Goal: Information Seeking & Learning: Find specific fact

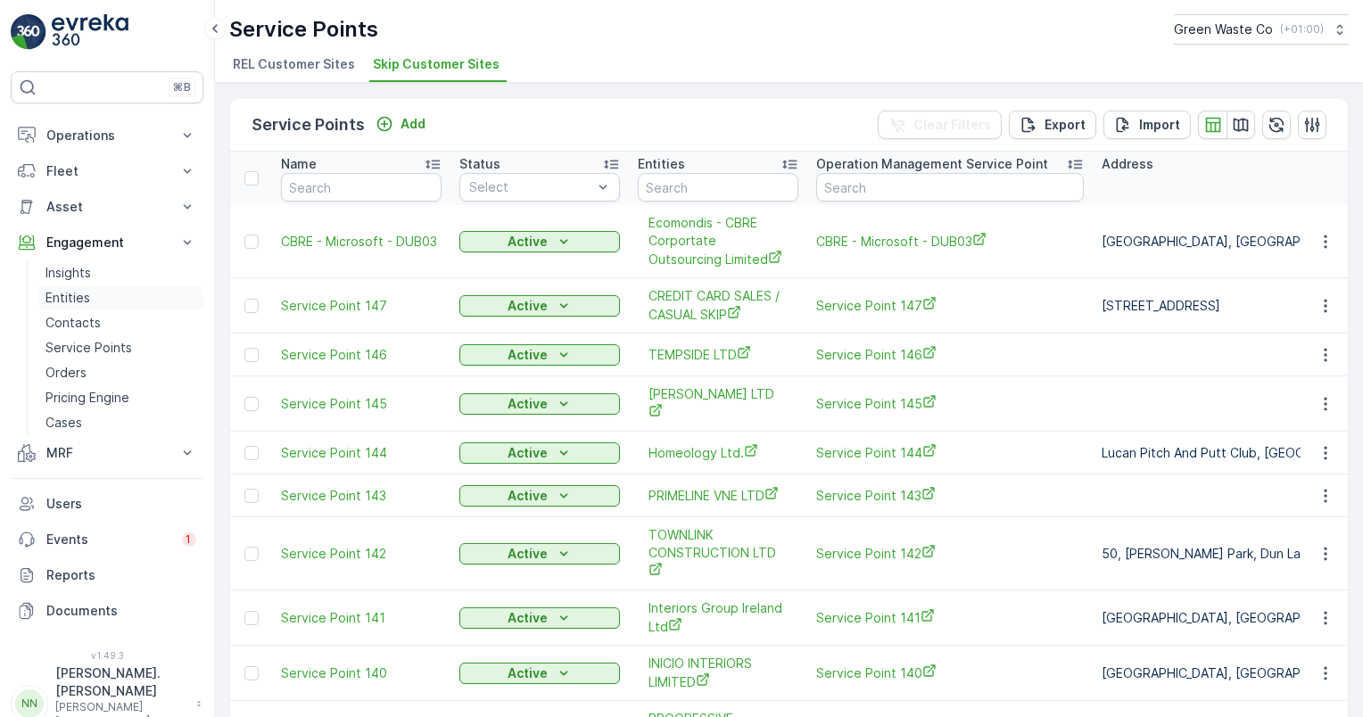
click at [71, 303] on p "Entities" at bounding box center [67, 298] width 45 height 18
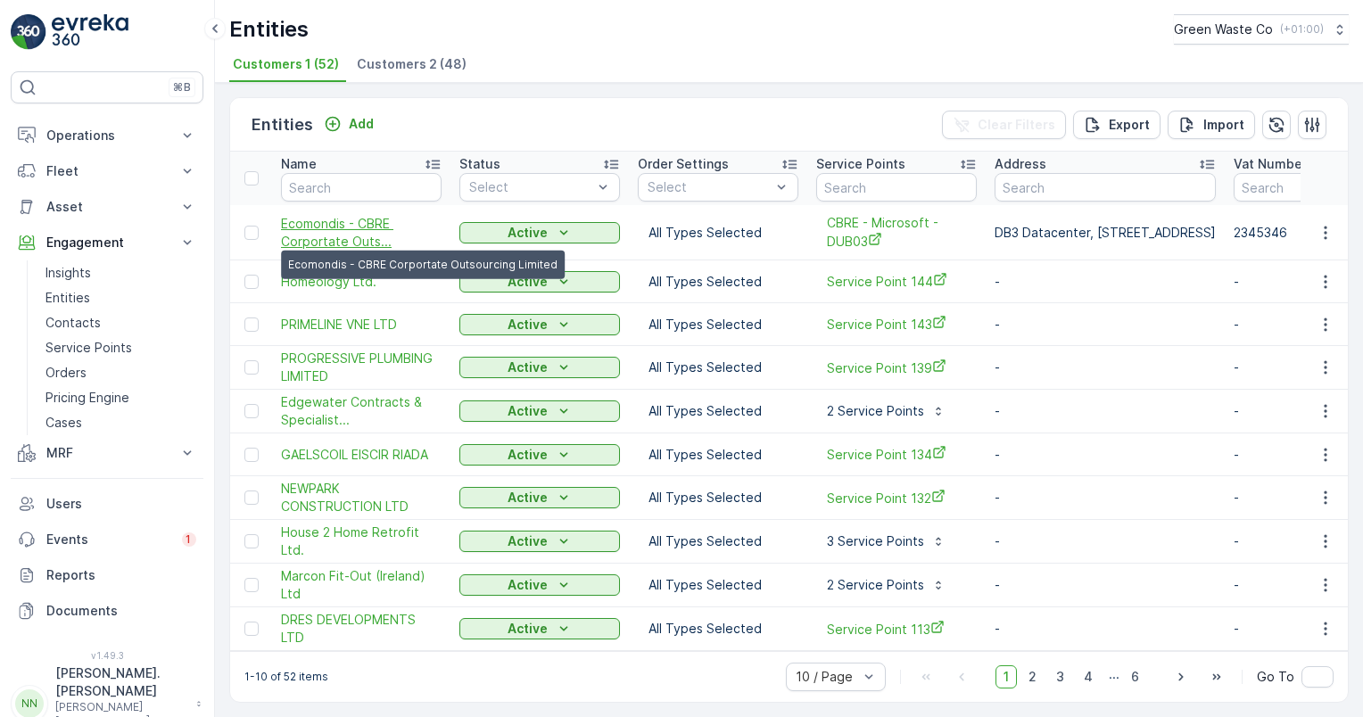
click at [318, 232] on span "Ecomondis - CBRE Corportate Outs..." at bounding box center [361, 233] width 161 height 36
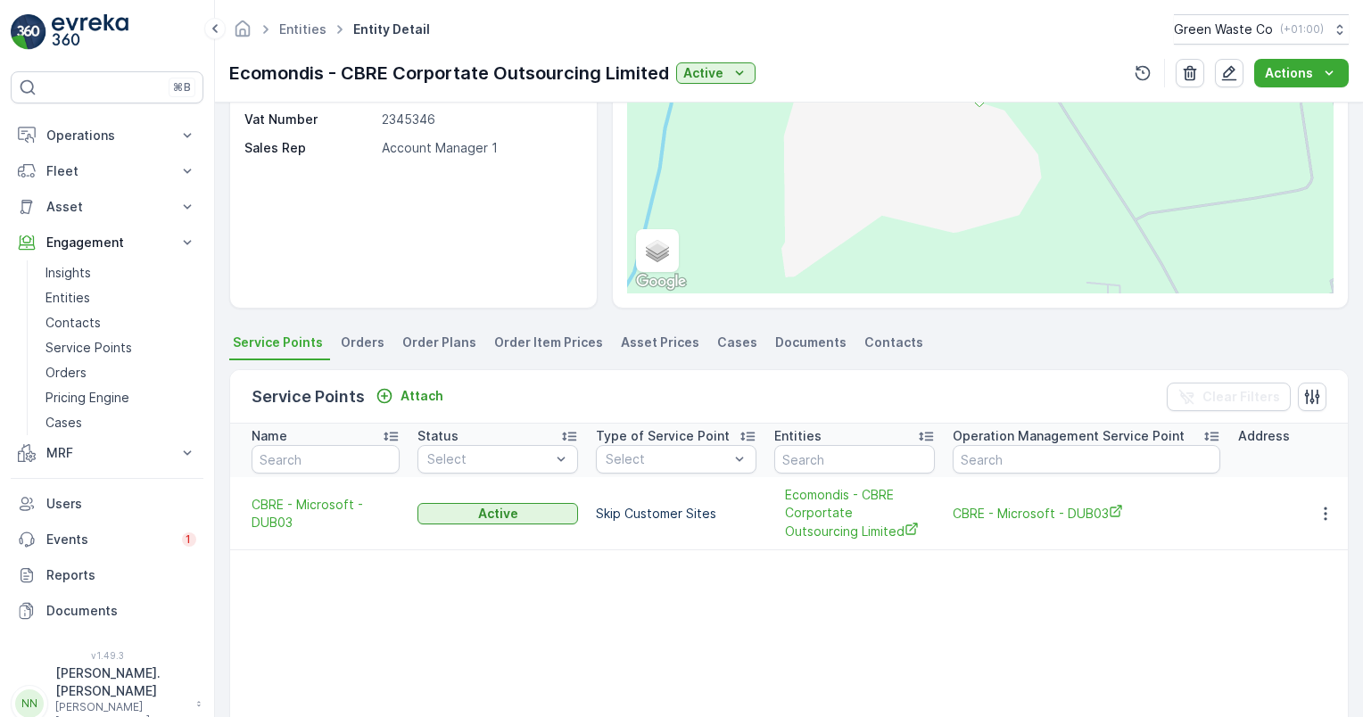
scroll to position [268, 0]
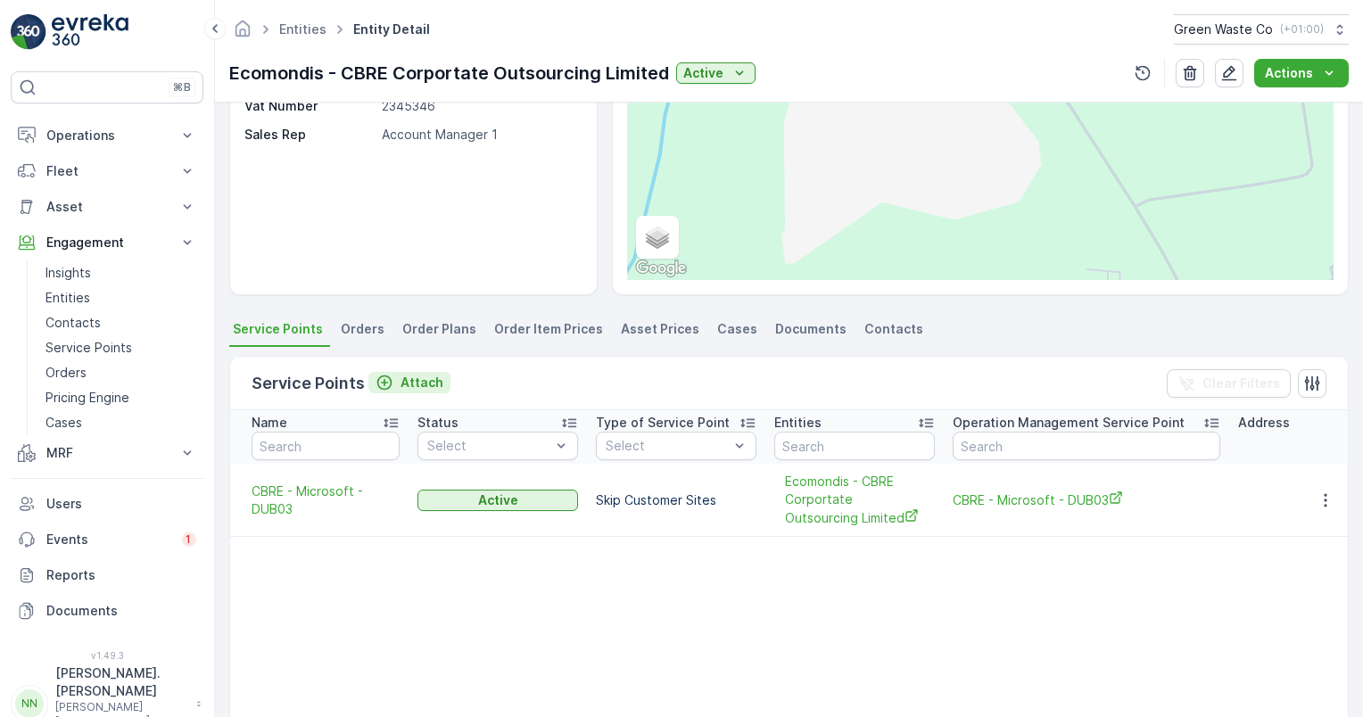
click at [410, 377] on p "Attach" at bounding box center [422, 383] width 43 height 18
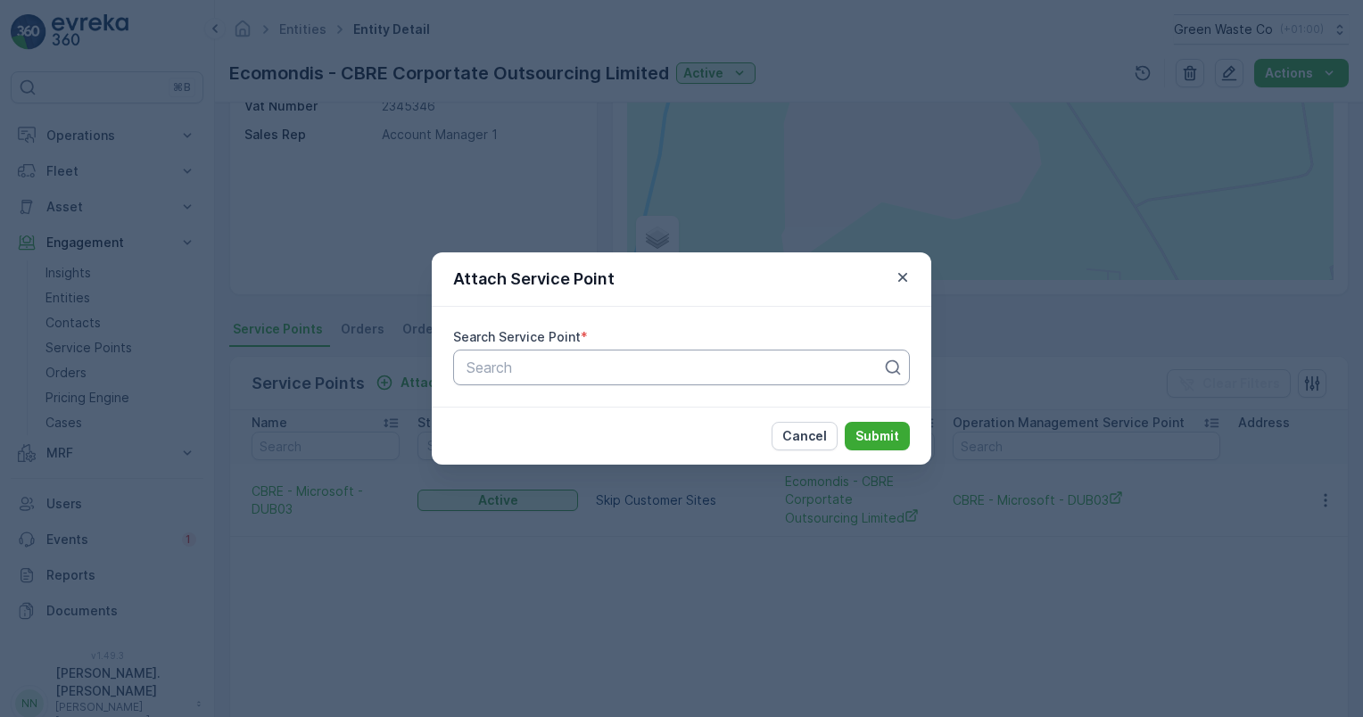
click at [524, 368] on div at bounding box center [674, 368] width 419 height 16
click at [814, 434] on p "Cancel" at bounding box center [804, 436] width 45 height 18
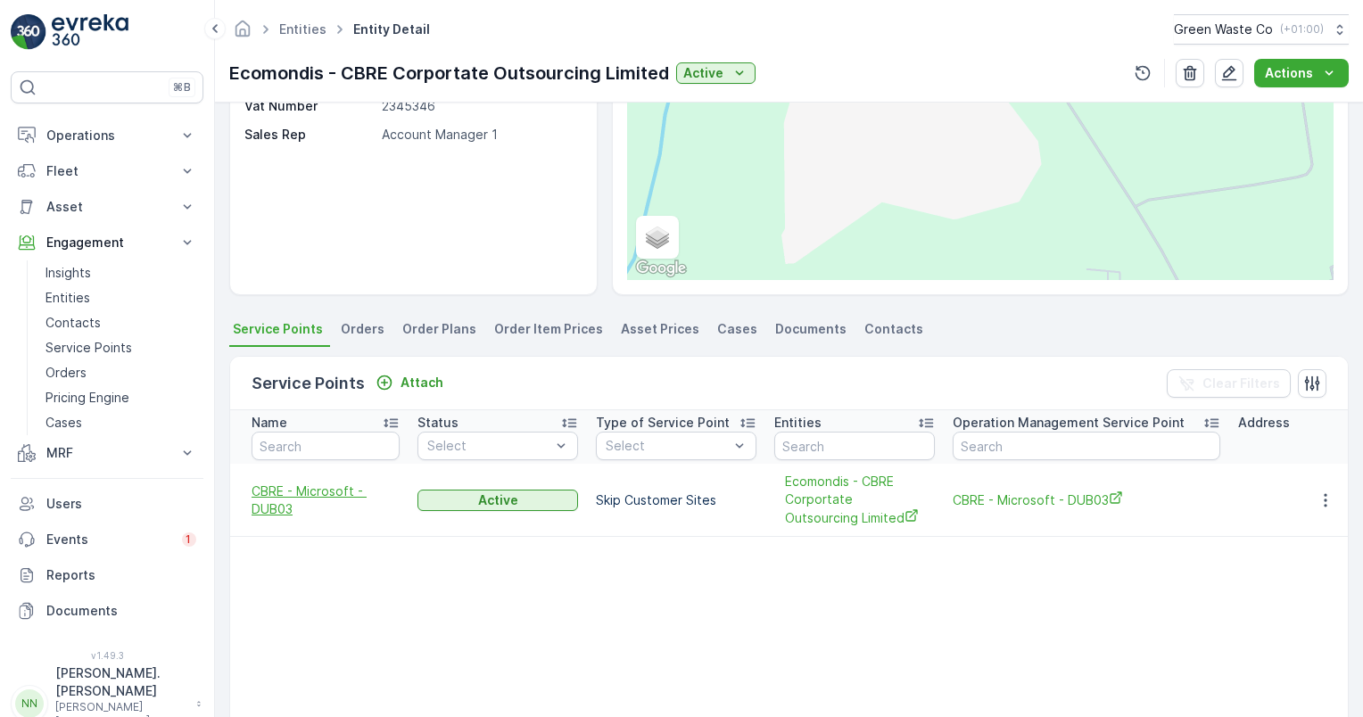
click at [315, 488] on span "CBRE - Microsoft - DUB03" at bounding box center [326, 501] width 148 height 36
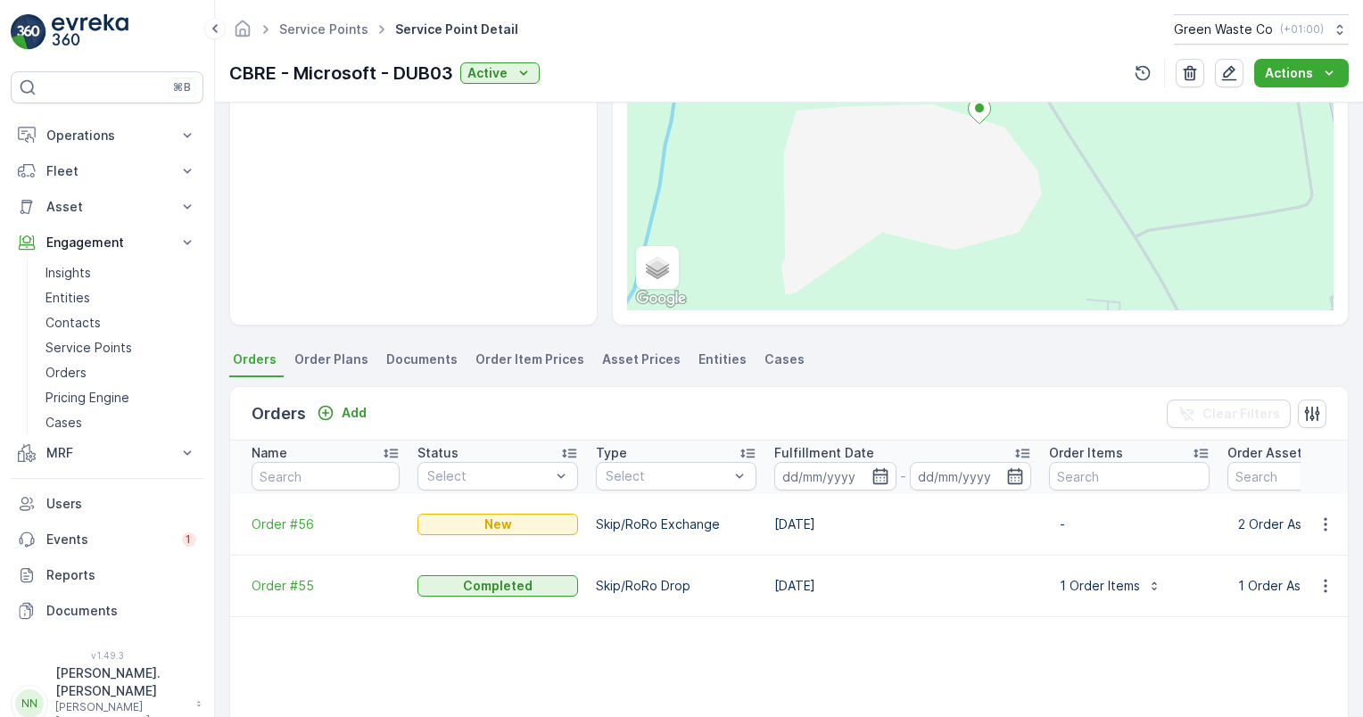
scroll to position [268, 0]
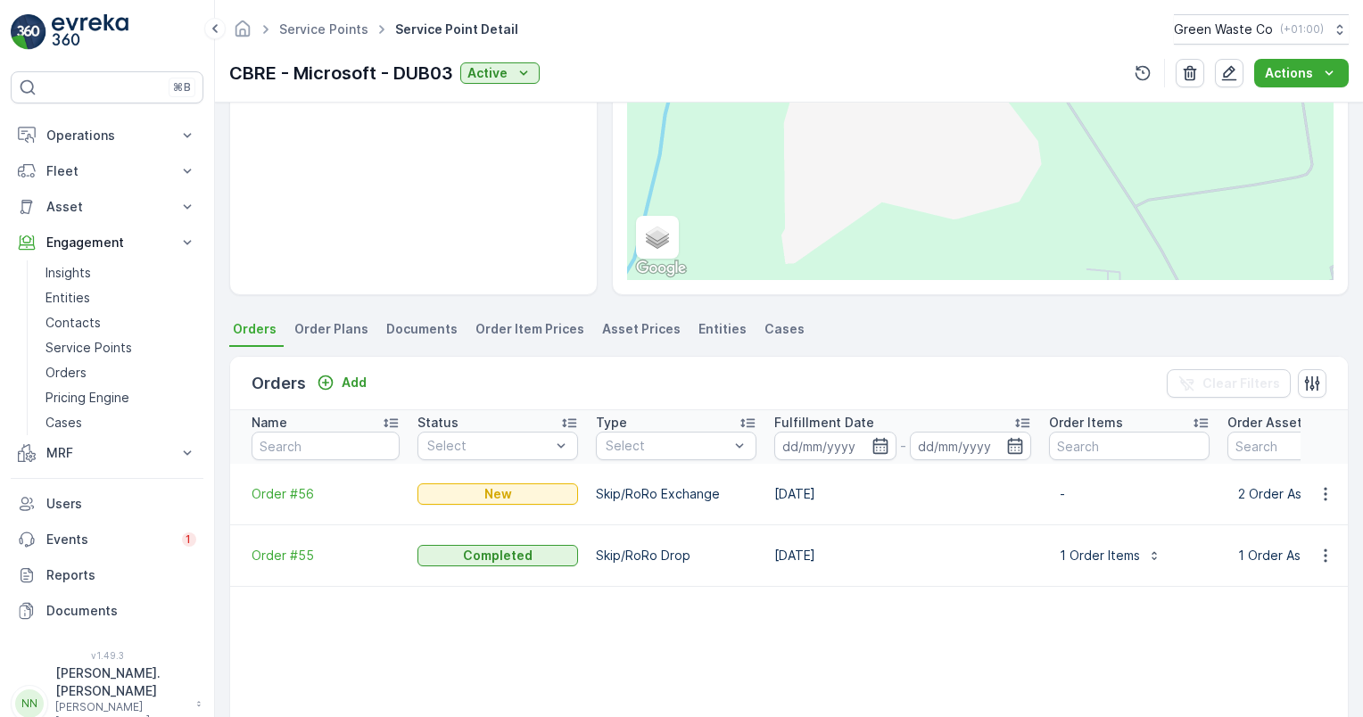
click at [703, 337] on li "Entities" at bounding box center [724, 332] width 59 height 30
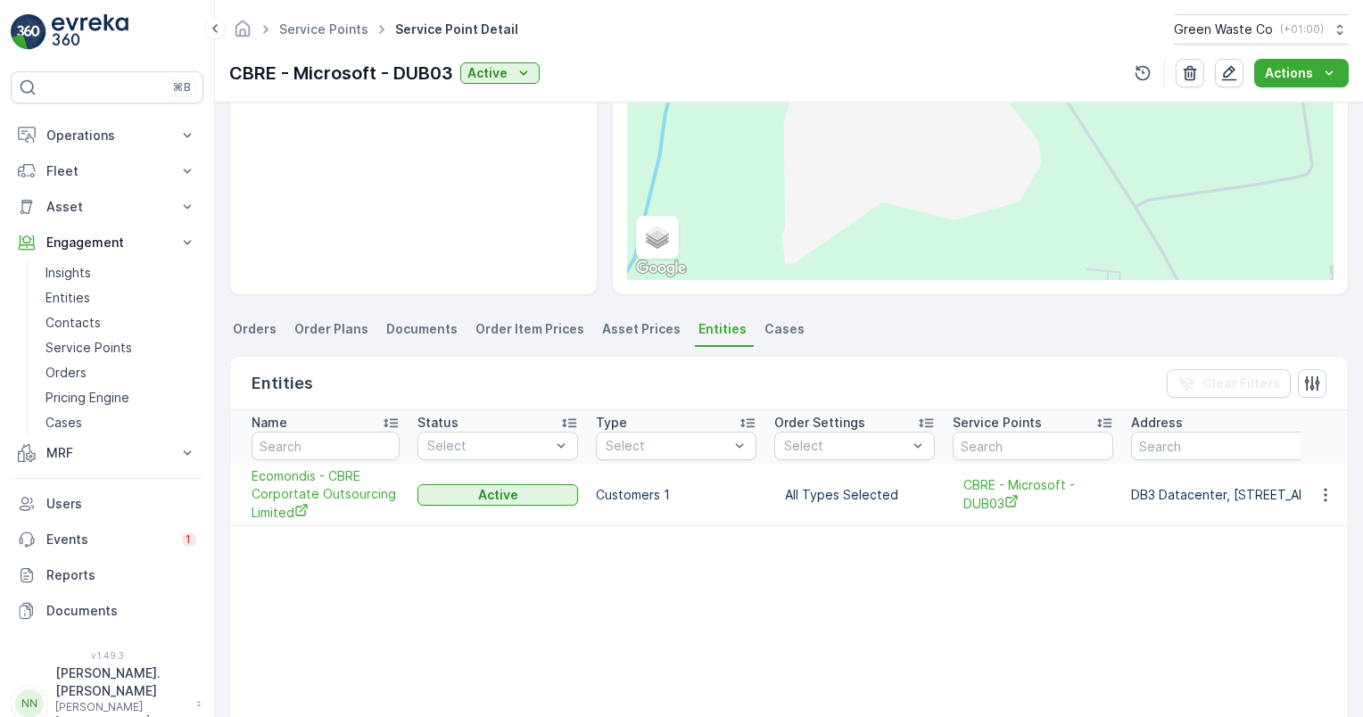
click at [613, 339] on li "Asset Prices" at bounding box center [643, 332] width 89 height 30
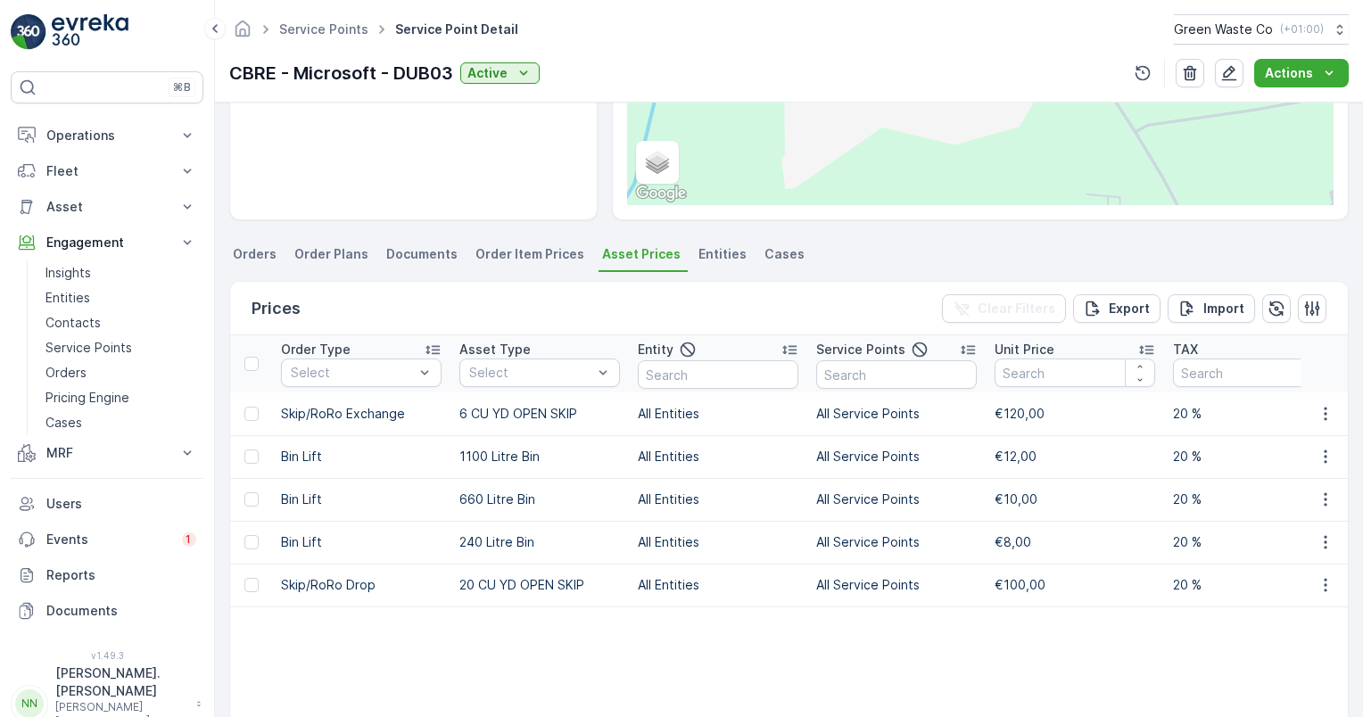
scroll to position [357, 0]
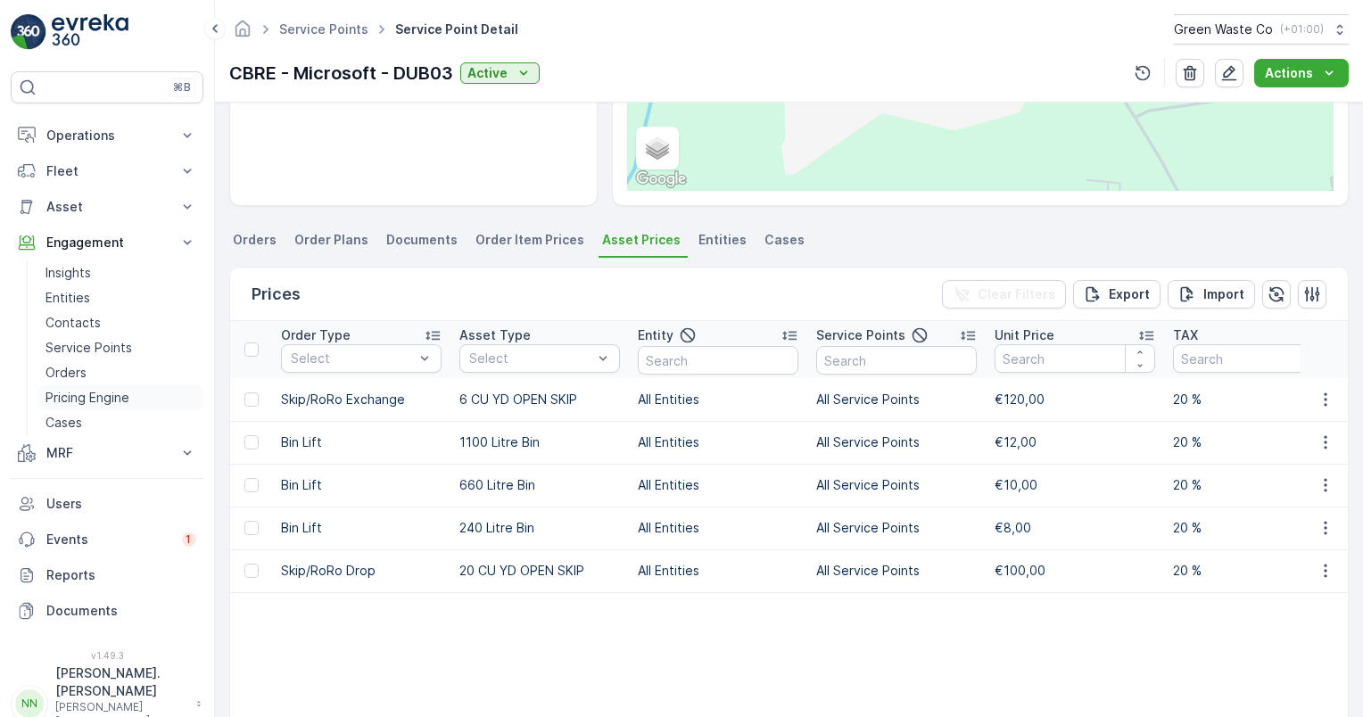
click at [120, 396] on p "Pricing Engine" at bounding box center [87, 398] width 84 height 18
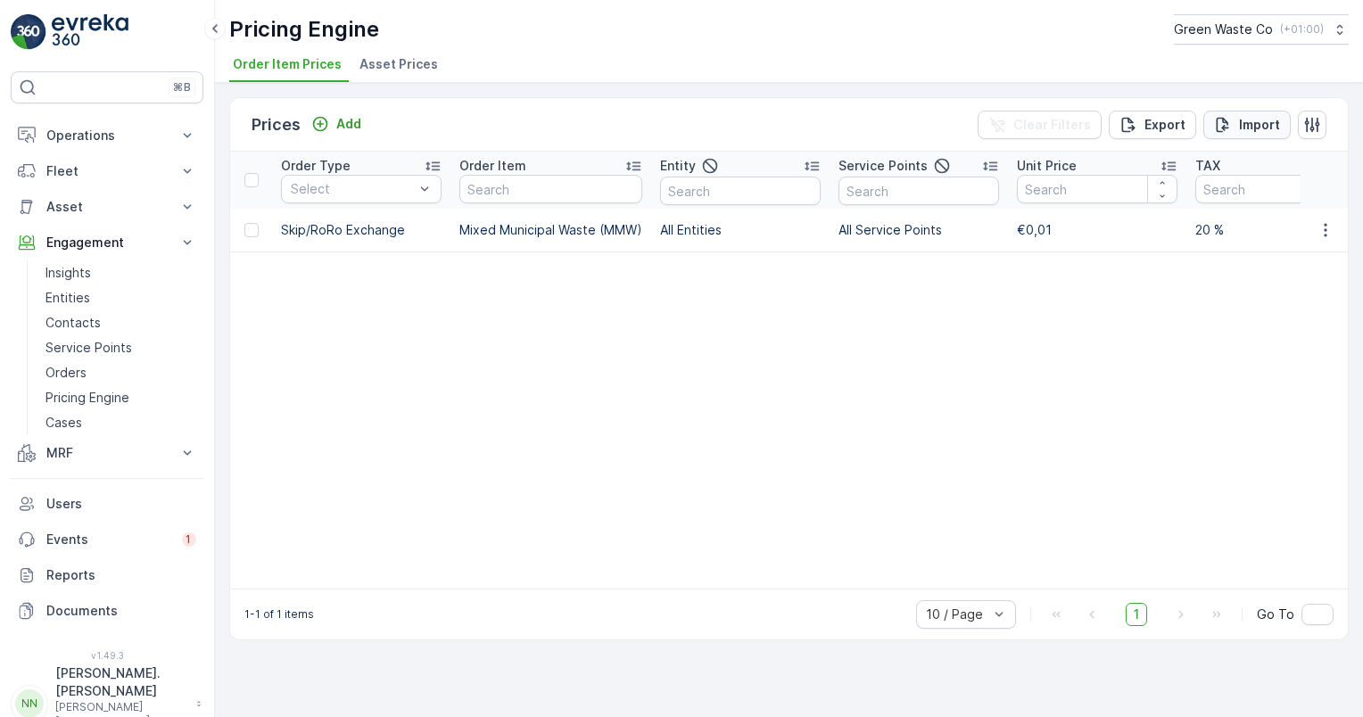
click at [1238, 122] on div "Import" at bounding box center [1247, 125] width 66 height 18
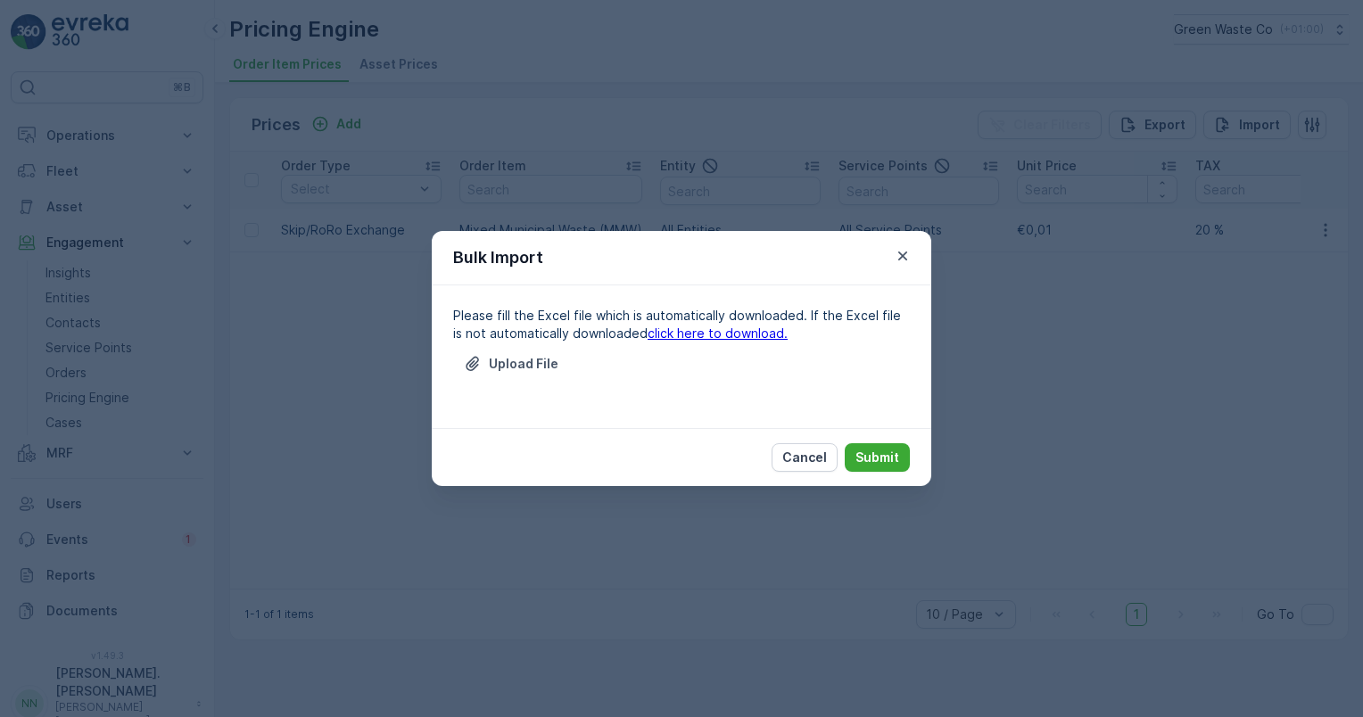
click at [682, 334] on link "click here to download." at bounding box center [718, 333] width 140 height 15
click at [808, 450] on p "Cancel" at bounding box center [804, 458] width 45 height 18
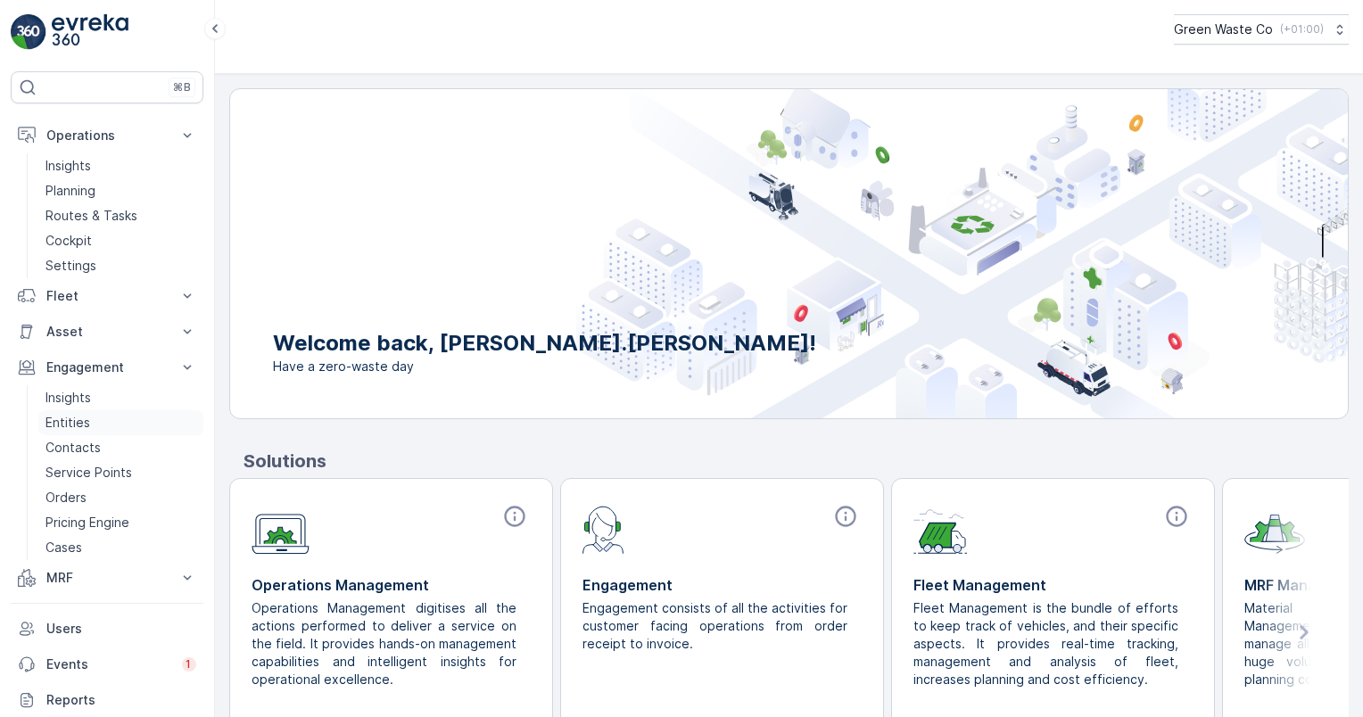
click at [78, 417] on p "Entities" at bounding box center [67, 423] width 45 height 18
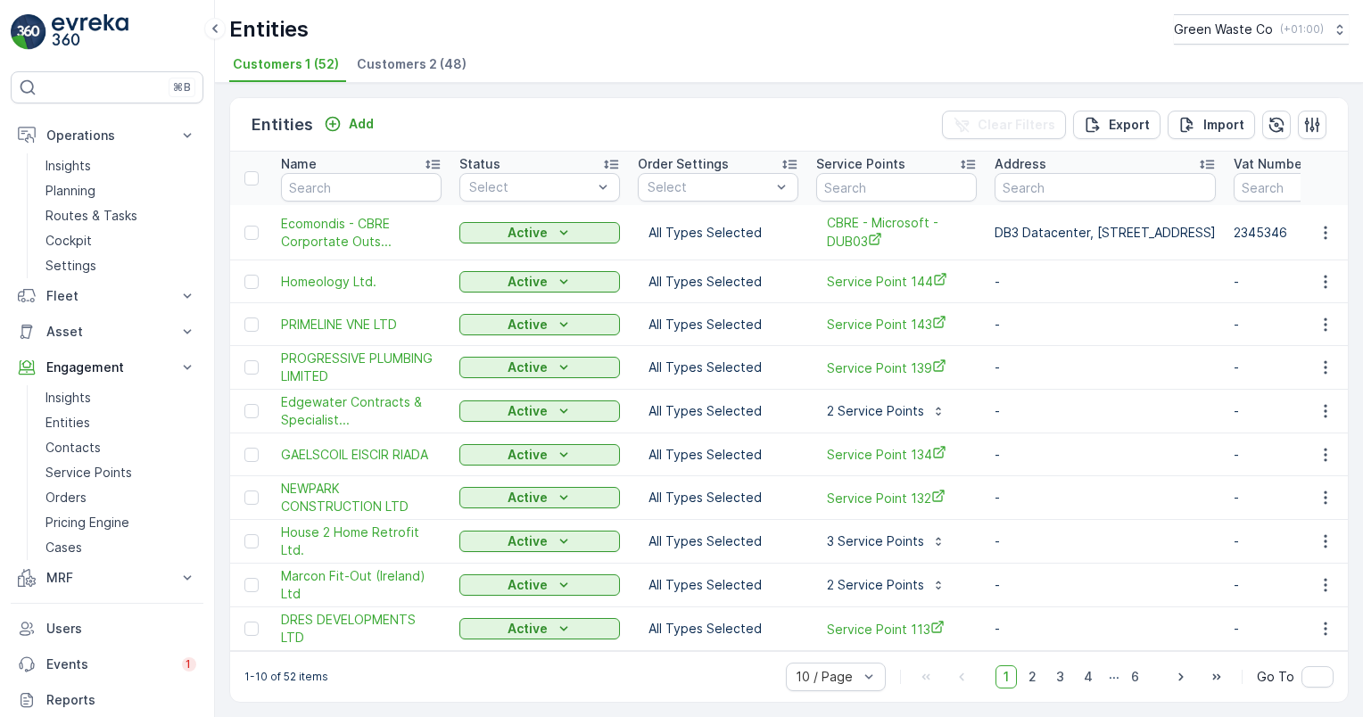
scroll to position [4, 0]
click at [371, 614] on span "DRES DEVELOPMENTS LTD" at bounding box center [361, 629] width 161 height 36
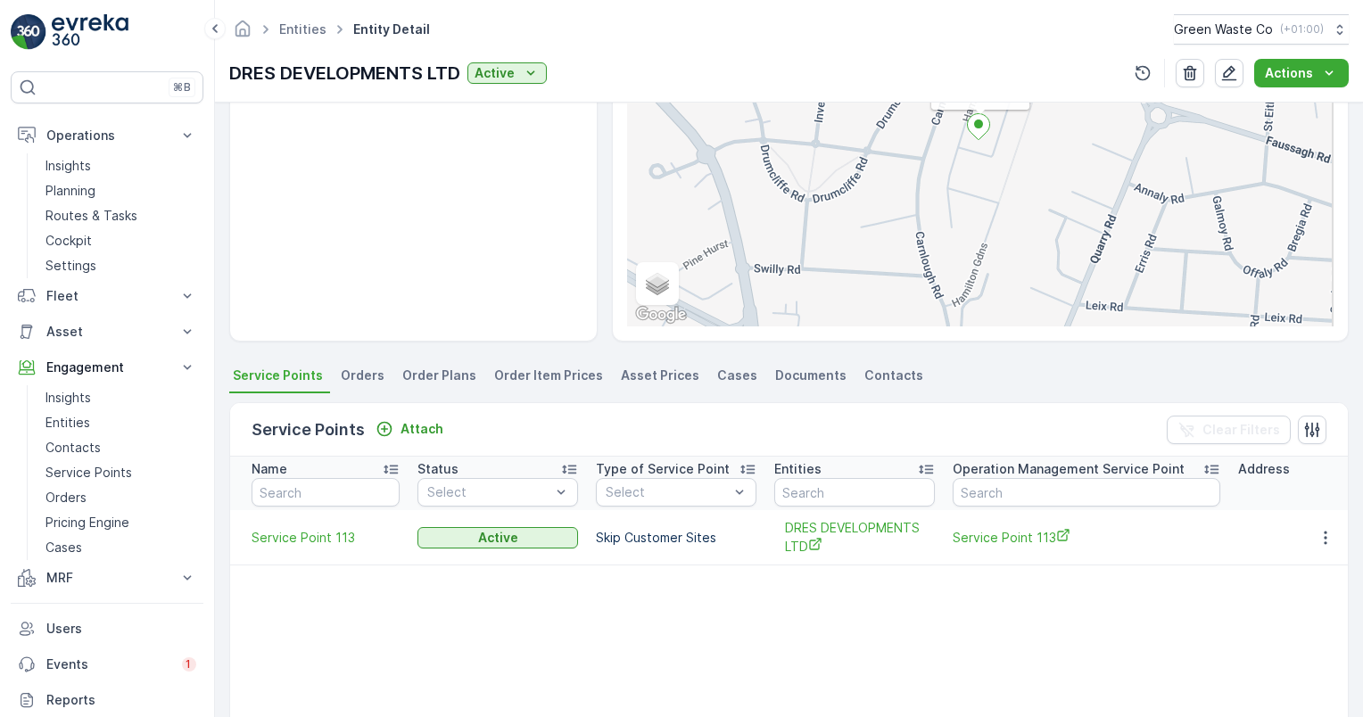
scroll to position [268, 0]
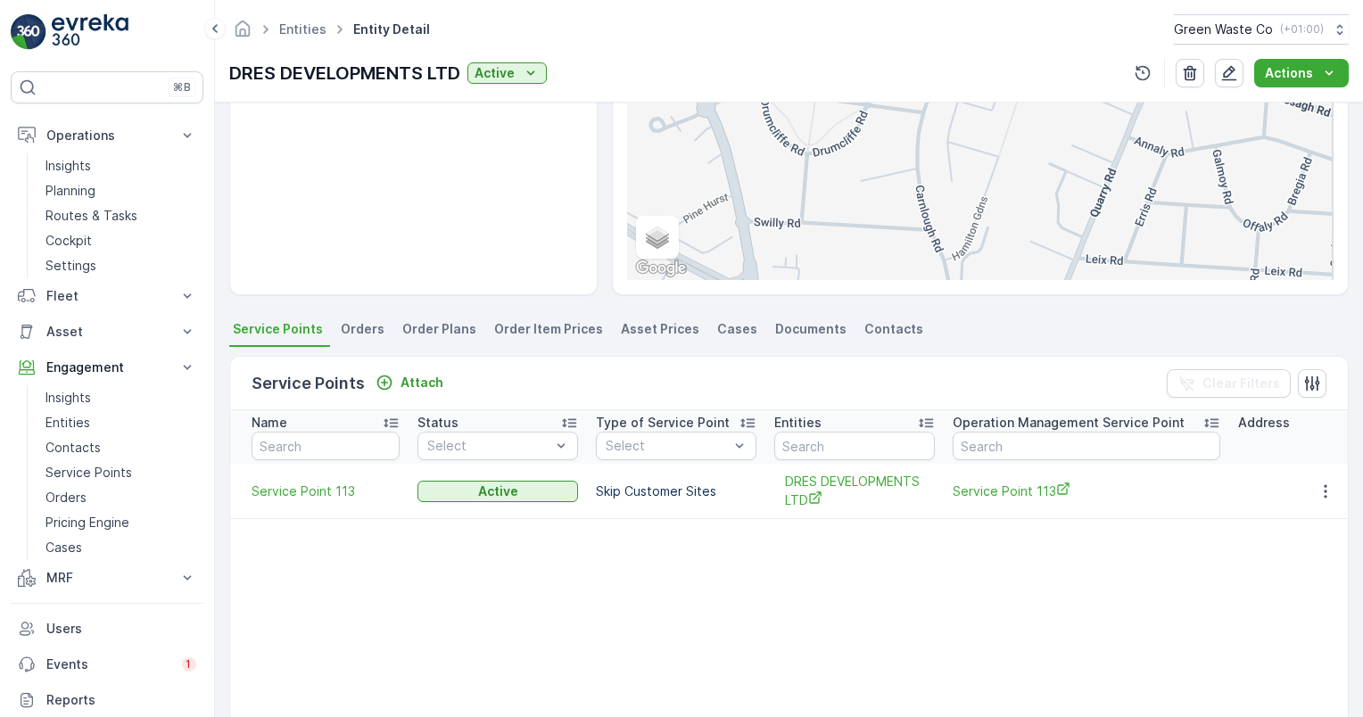
click at [643, 334] on span "Asset Prices" at bounding box center [660, 329] width 79 height 18
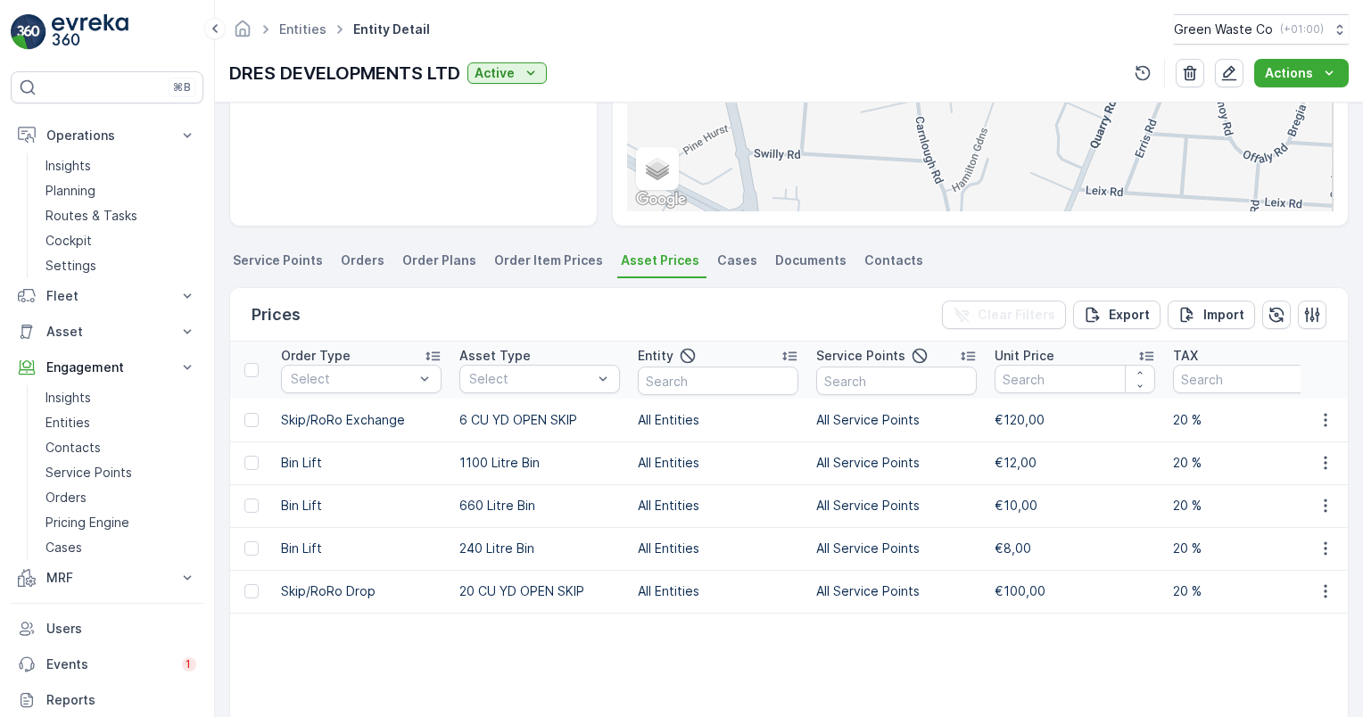
scroll to position [446, 0]
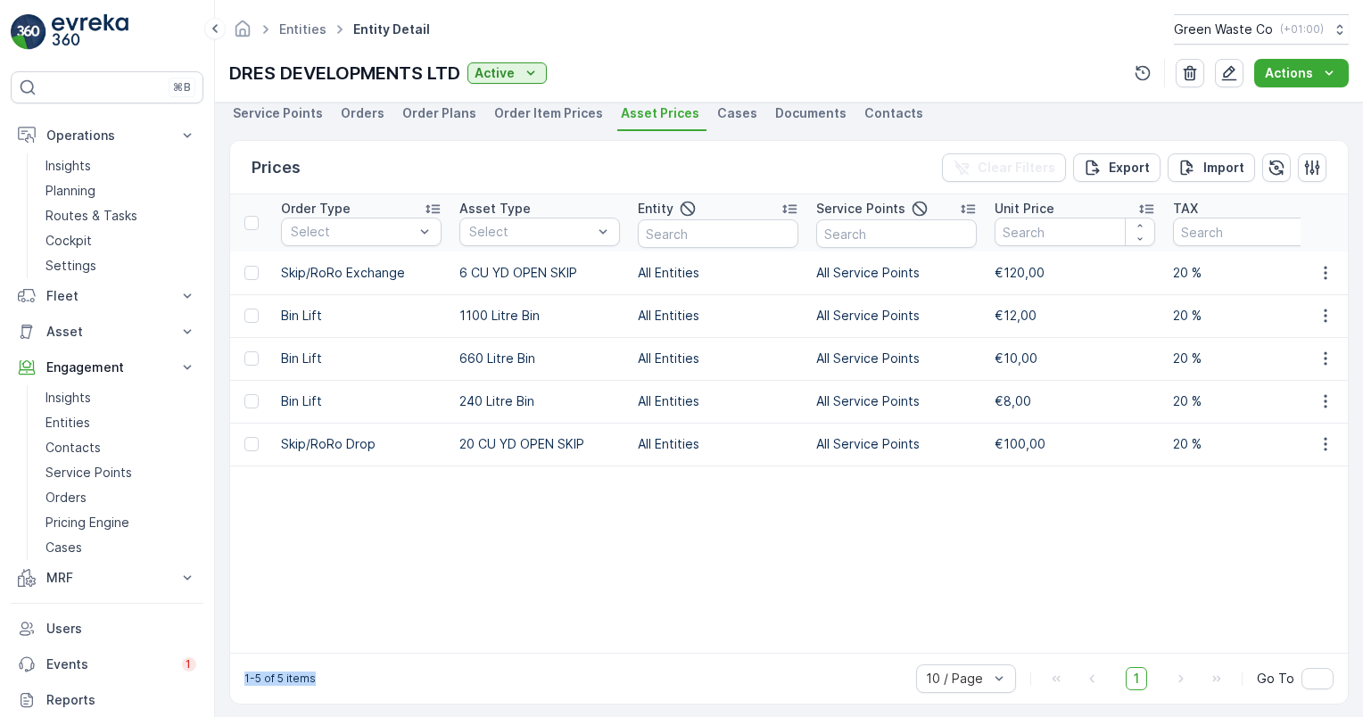
drag, startPoint x: 582, startPoint y: 689, endPoint x: 864, endPoint y: 703, distance: 282.3
click at [864, 703] on div "Prices Clear Filters Export Import Order Type Select Asset Type Select Entity S…" at bounding box center [789, 422] width 1120 height 565
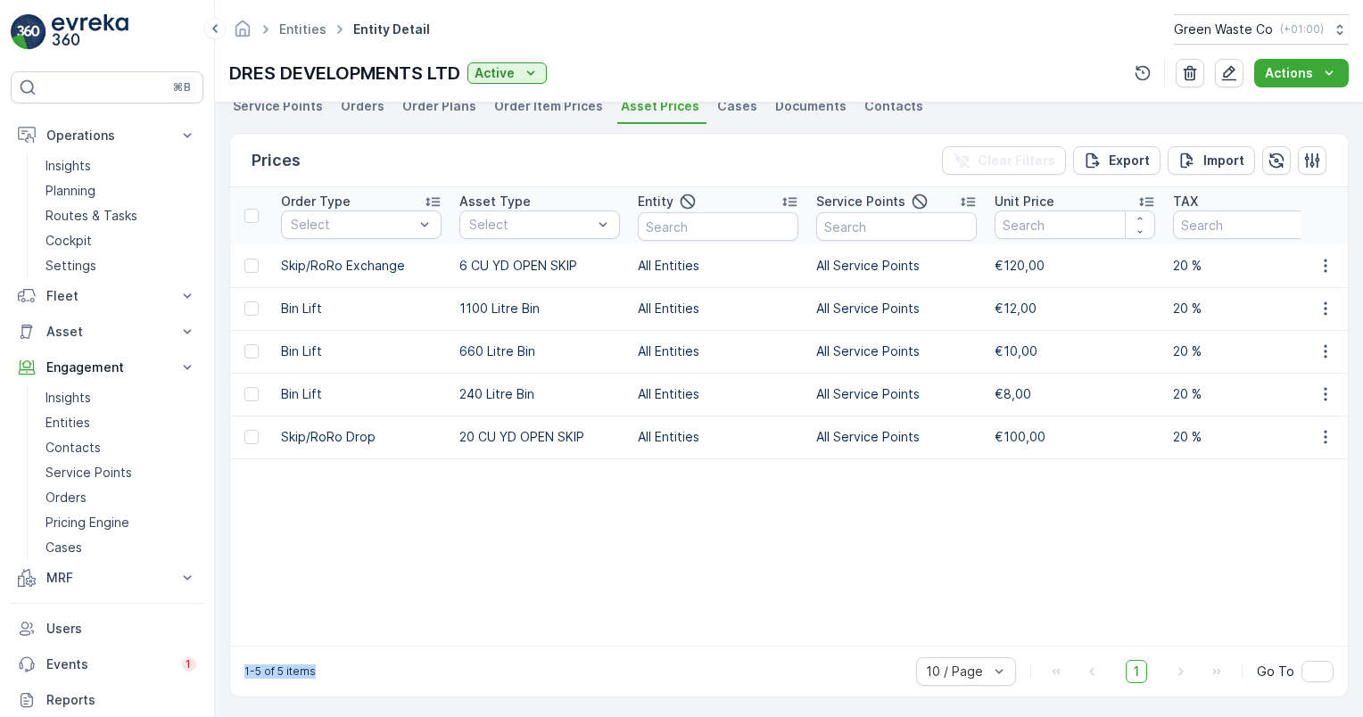
drag, startPoint x: 864, startPoint y: 703, endPoint x: 789, endPoint y: 646, distance: 94.2
click at [790, 644] on div "Order Type Select Asset Type Select Entity Service Points Unit Price TAX Creati…" at bounding box center [789, 416] width 1118 height 459
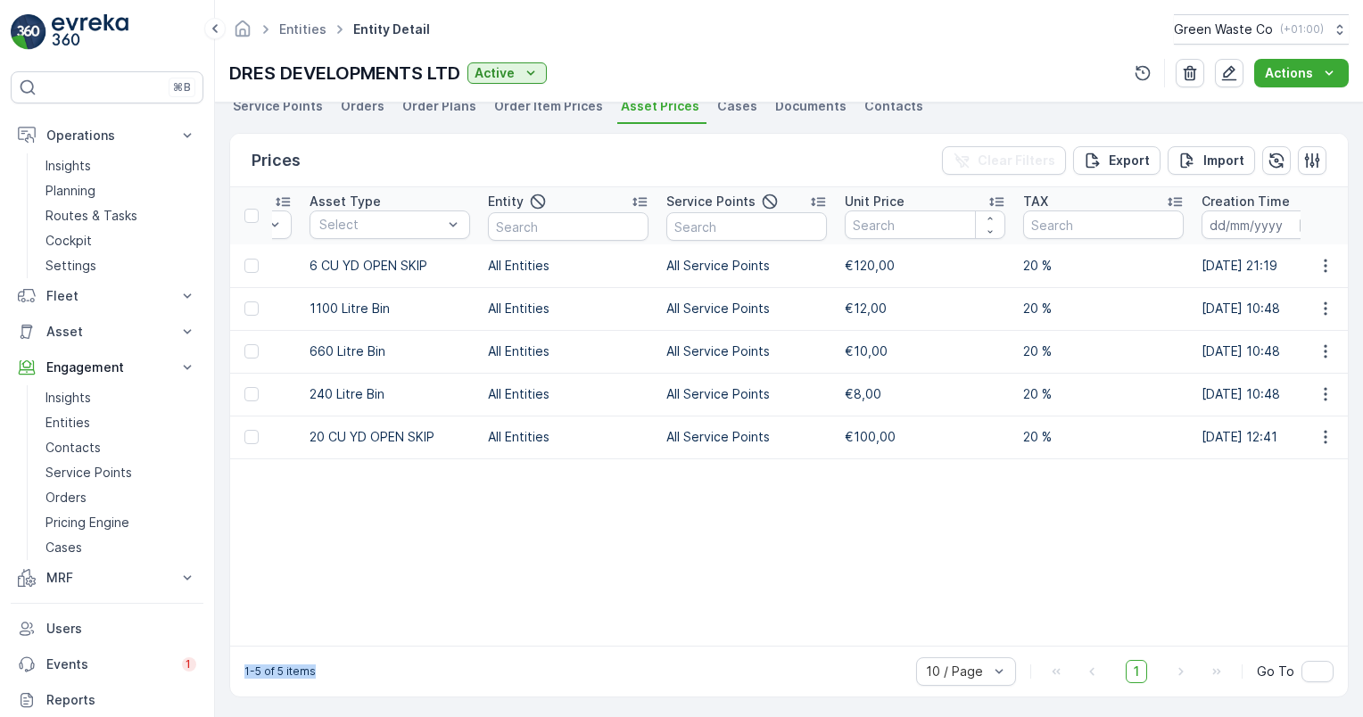
scroll to position [0, 0]
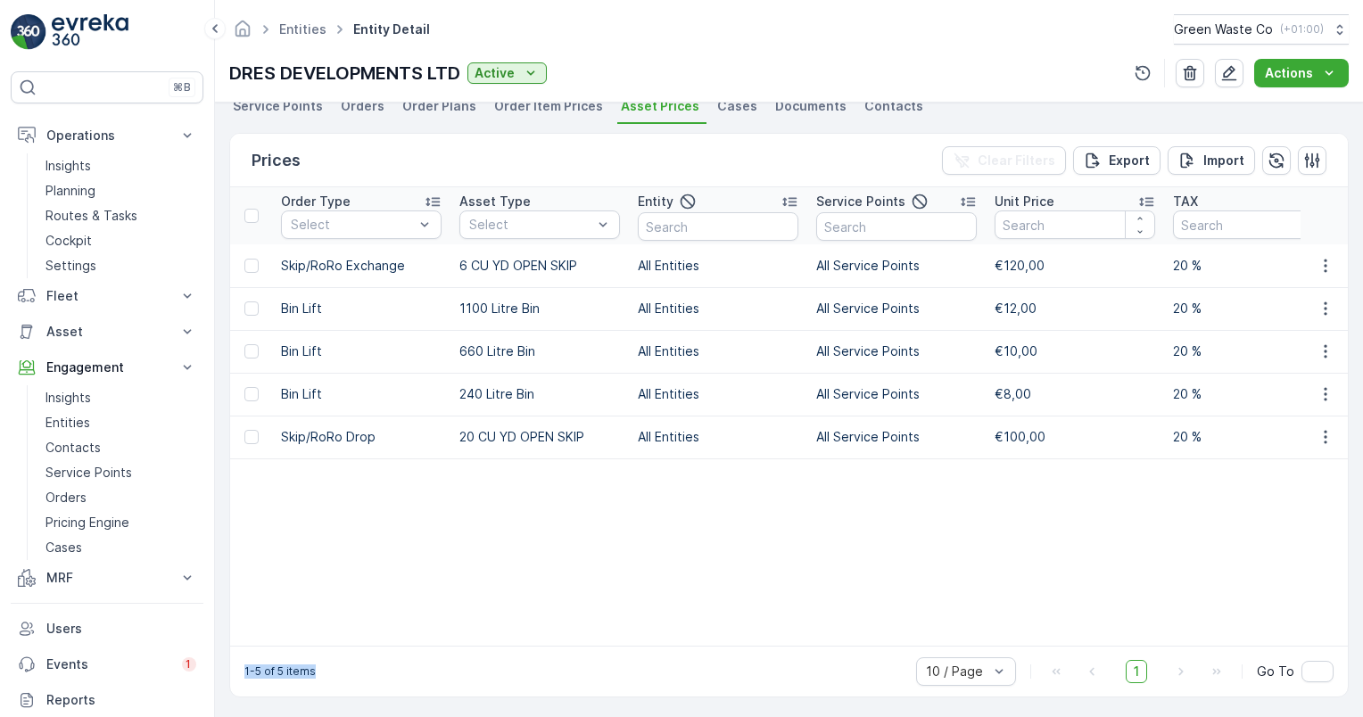
drag, startPoint x: 788, startPoint y: 648, endPoint x: 717, endPoint y: 664, distance: 72.3
click at [717, 664] on div "1-5 of 5 items 10 / Page 1 Go To" at bounding box center [789, 671] width 1118 height 51
click at [338, 442] on td "Skip/RoRo Drop" at bounding box center [361, 437] width 178 height 43
click at [252, 436] on div at bounding box center [251, 437] width 14 height 14
click at [244, 430] on input "checkbox" at bounding box center [244, 430] width 0 height 0
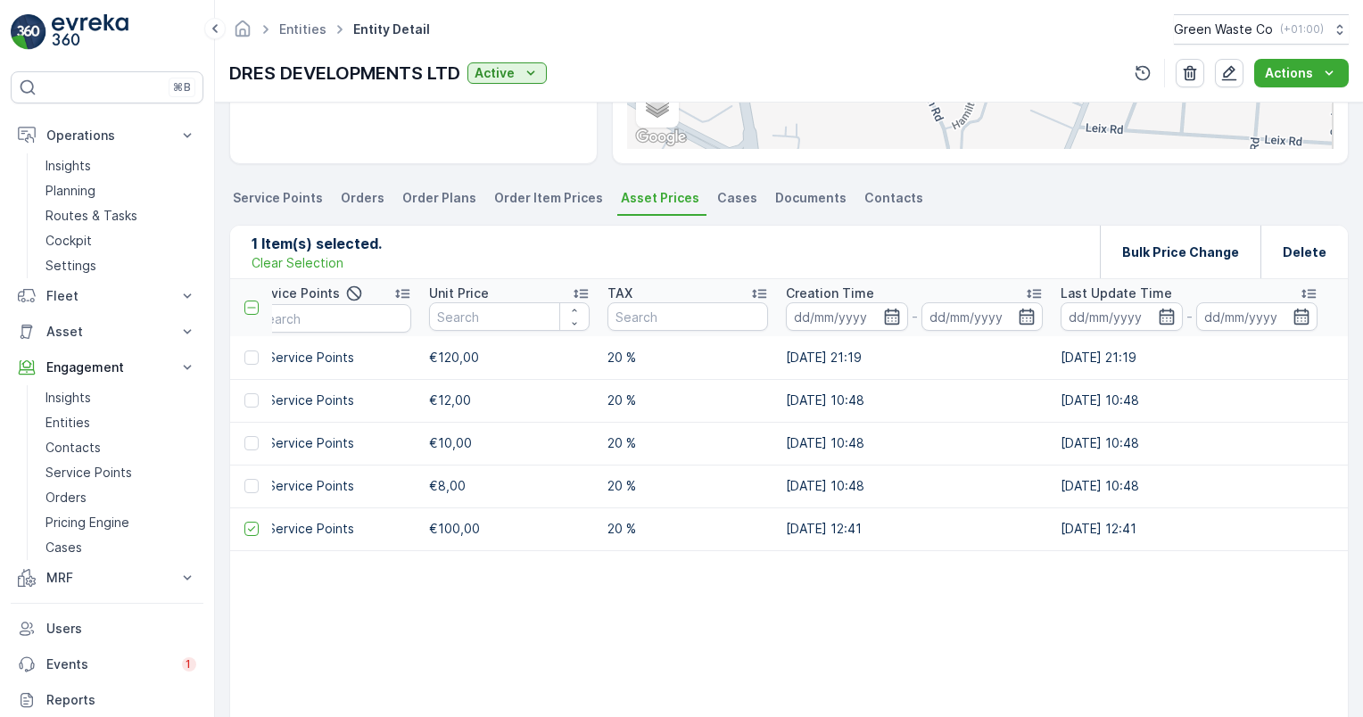
scroll to position [401, 0]
click at [434, 524] on span "€100,00" at bounding box center [454, 525] width 51 height 15
drag, startPoint x: 434, startPoint y: 524, endPoint x: 493, endPoint y: 526, distance: 59.8
click at [493, 526] on td "€100,00" at bounding box center [509, 526] width 178 height 43
drag, startPoint x: 493, startPoint y: 526, endPoint x: 516, endPoint y: 572, distance: 50.7
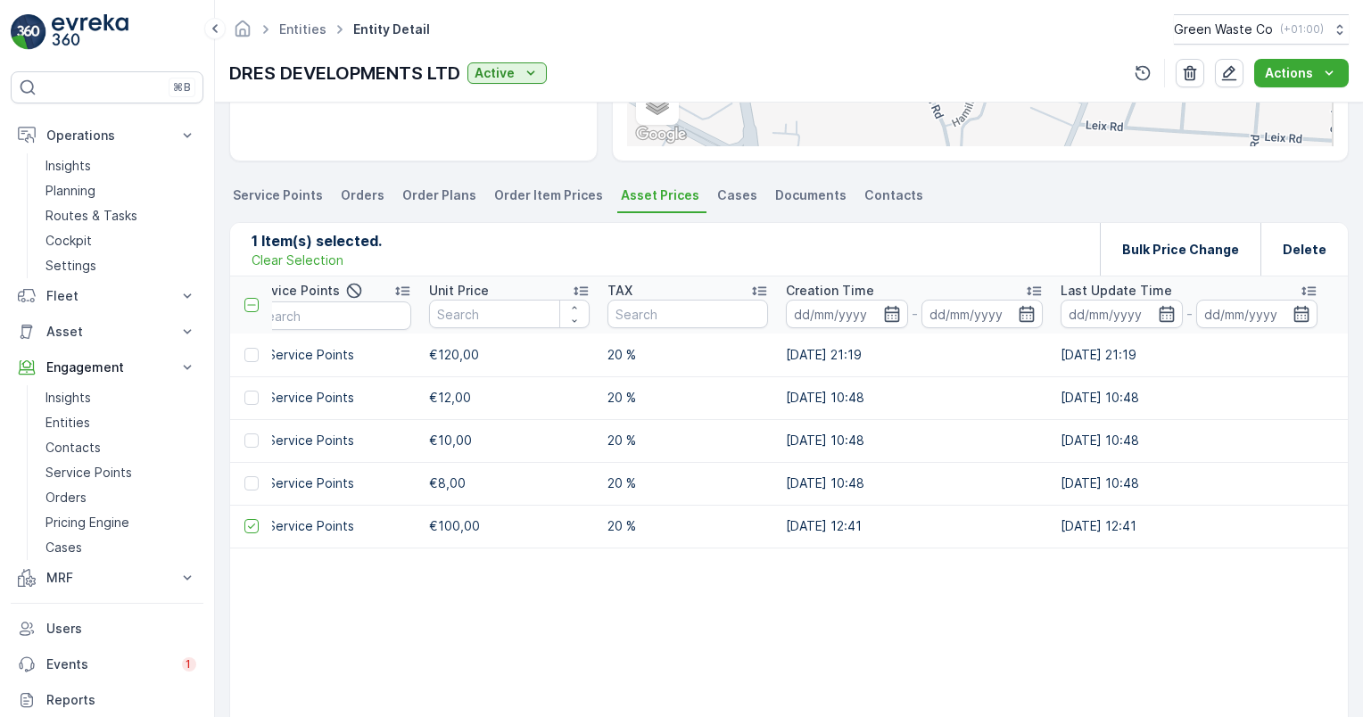
click at [516, 572] on table "Order Type Select Asset Type Select Entity Service Points Unit Price TAX Creati…" at bounding box center [506, 506] width 1683 height 459
